Goal: Information Seeking & Learning: Learn about a topic

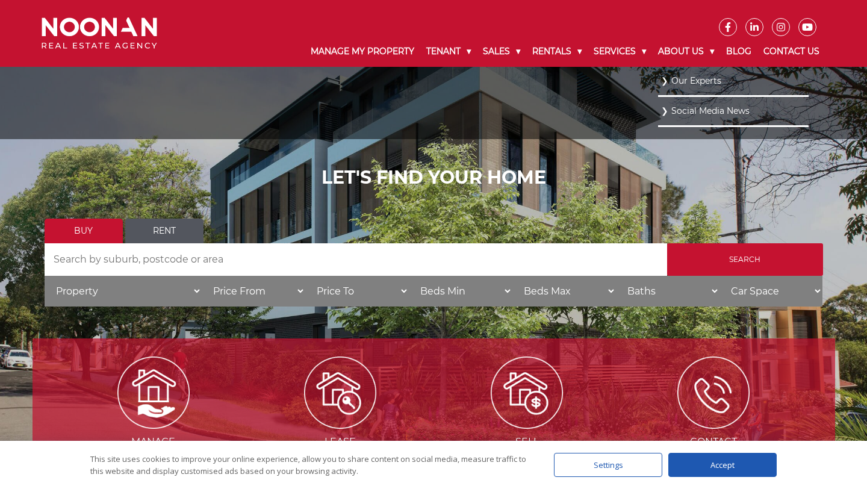
click at [679, 76] on link "Our Experts" at bounding box center [733, 81] width 145 height 16
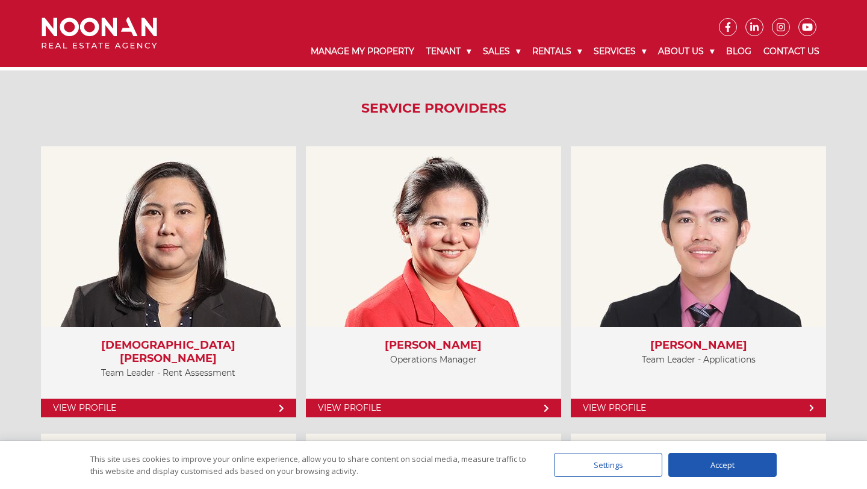
scroll to position [2431, 0]
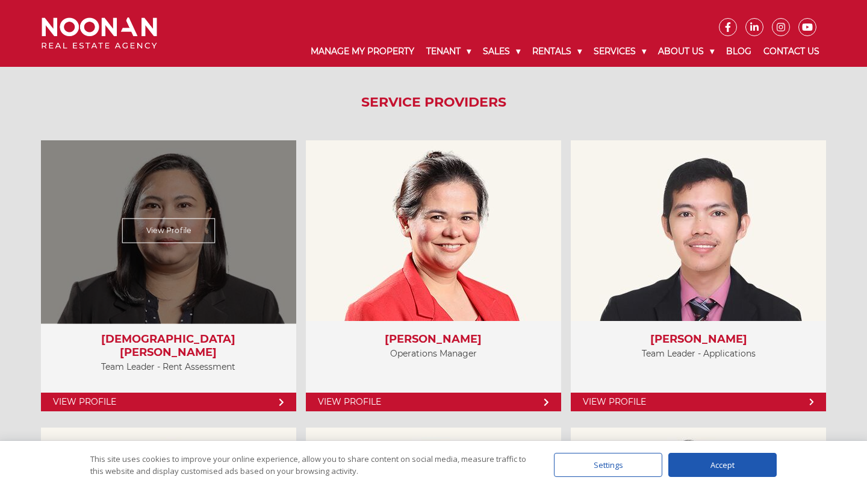
click at [279, 393] on link "View Profile" at bounding box center [168, 402] width 255 height 19
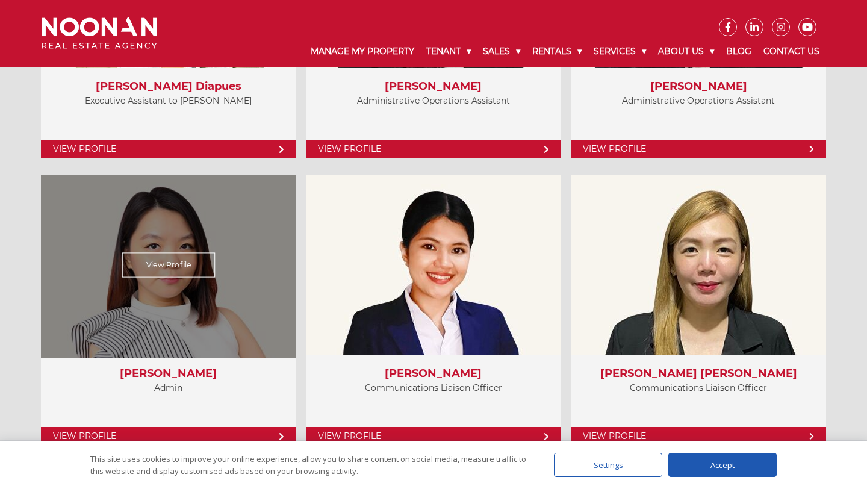
scroll to position [3288, 0]
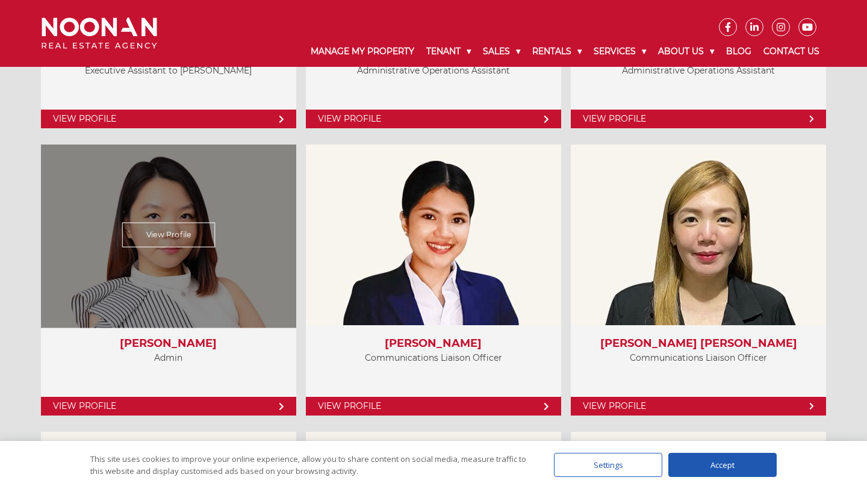
click at [266, 400] on link "View Profile" at bounding box center [168, 406] width 255 height 19
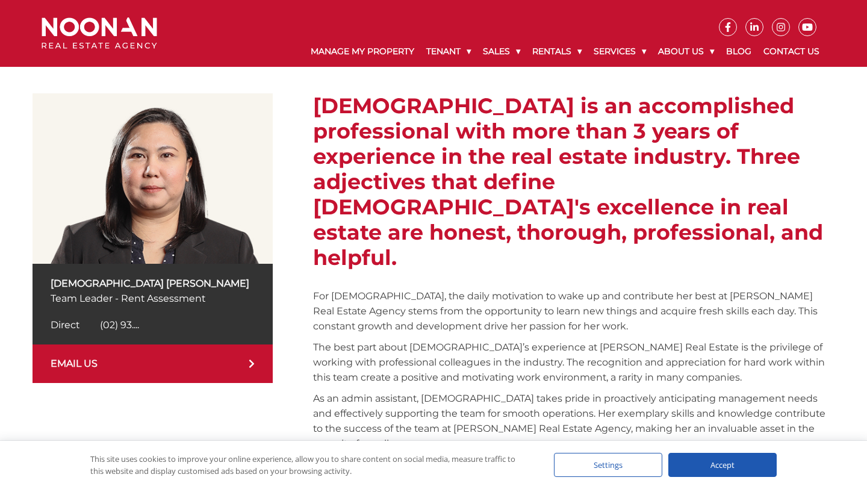
scroll to position [179, 0]
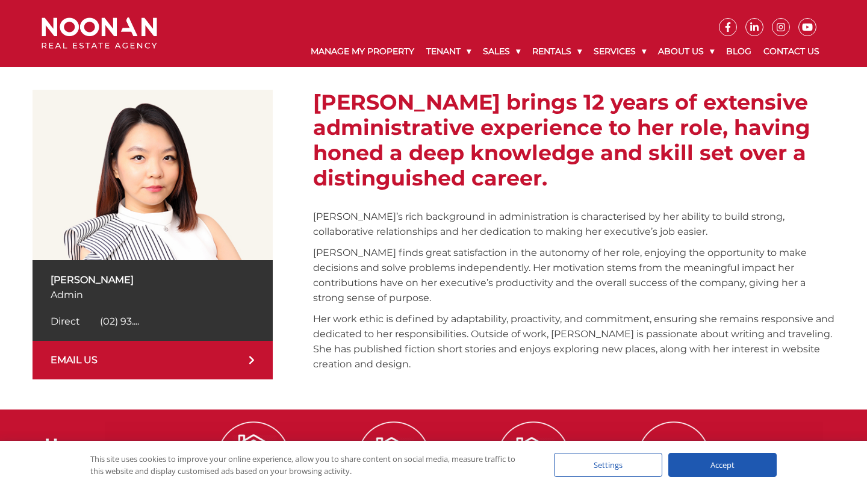
scroll to position [182, 0]
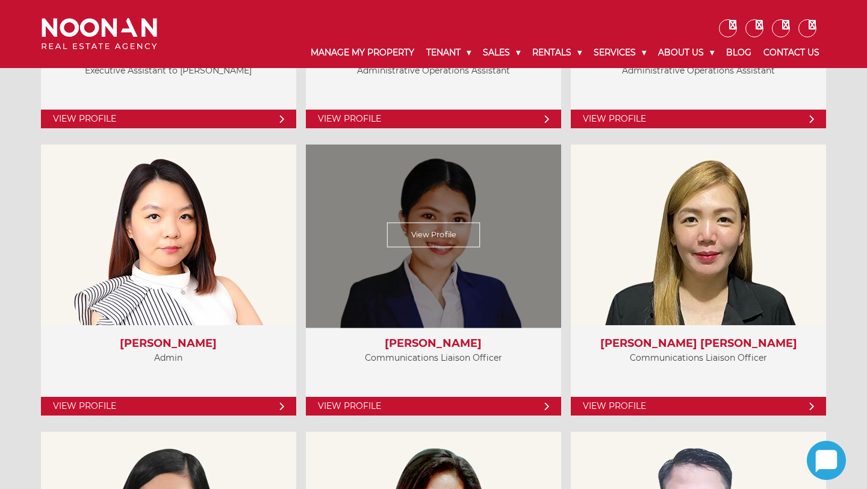
scroll to position [3288, 0]
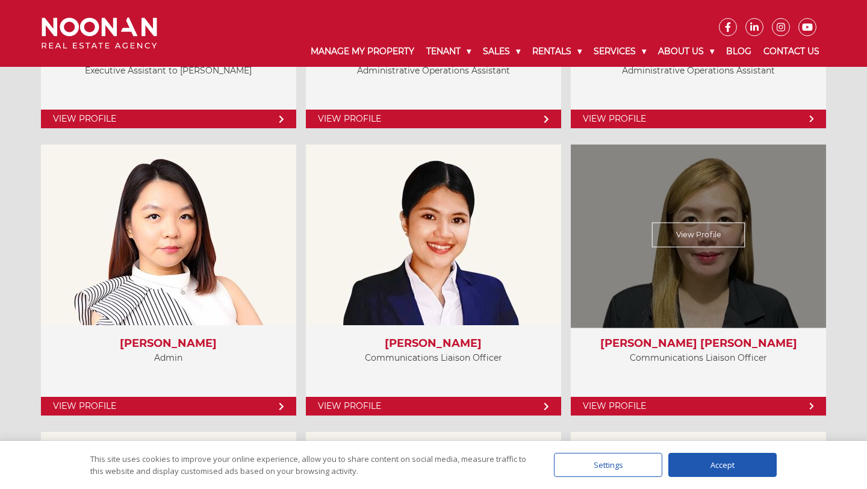
click at [650, 397] on link "View Profile" at bounding box center [698, 406] width 255 height 19
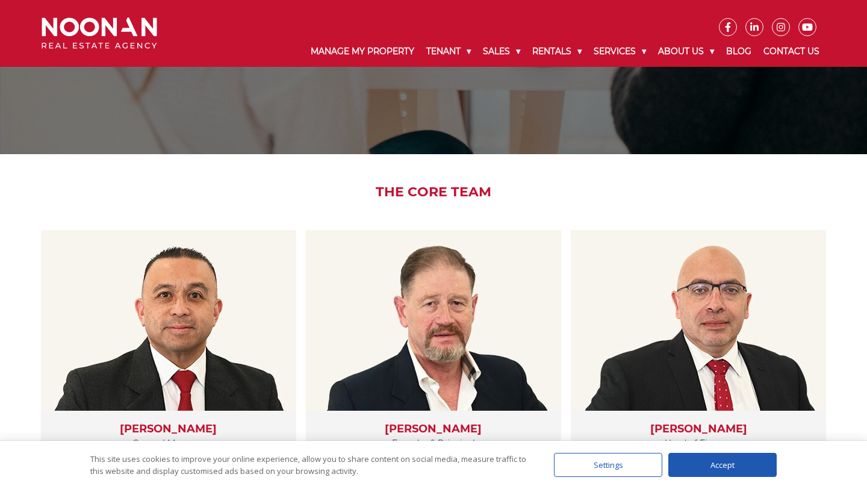
scroll to position [0, 0]
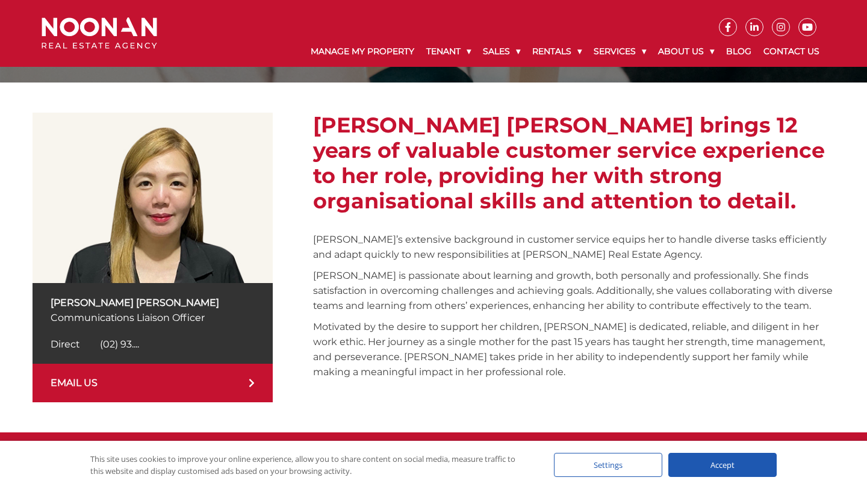
scroll to position [161, 0]
